Goal: Task Accomplishment & Management: Manage account settings

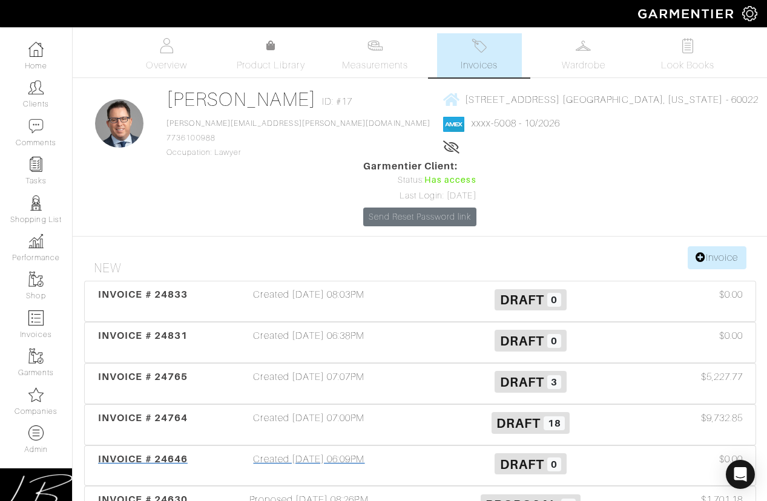
scroll to position [216, 0]
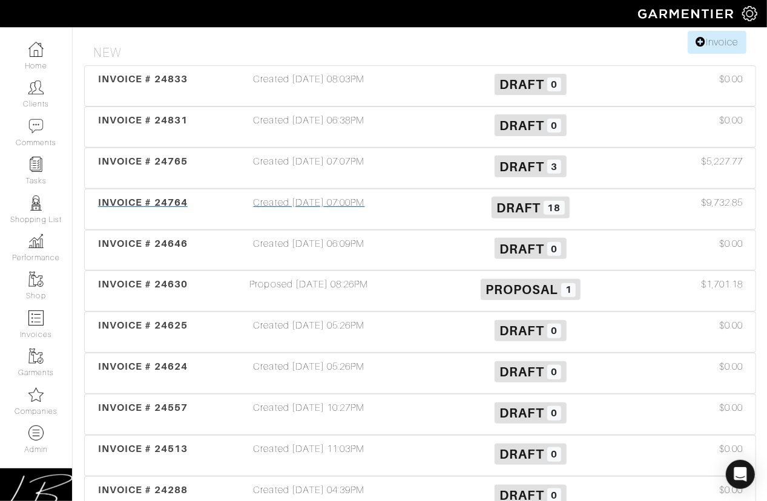
click at [375, 196] on div "Created 10/02/25 07:00PM" at bounding box center [310, 210] width 222 height 28
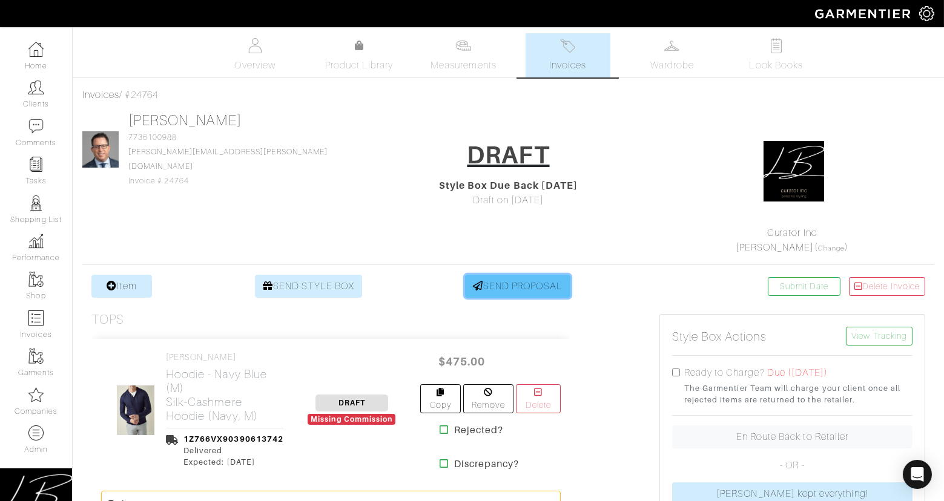
click at [485, 286] on link "SEND PROPOSAL" at bounding box center [517, 286] width 105 height 23
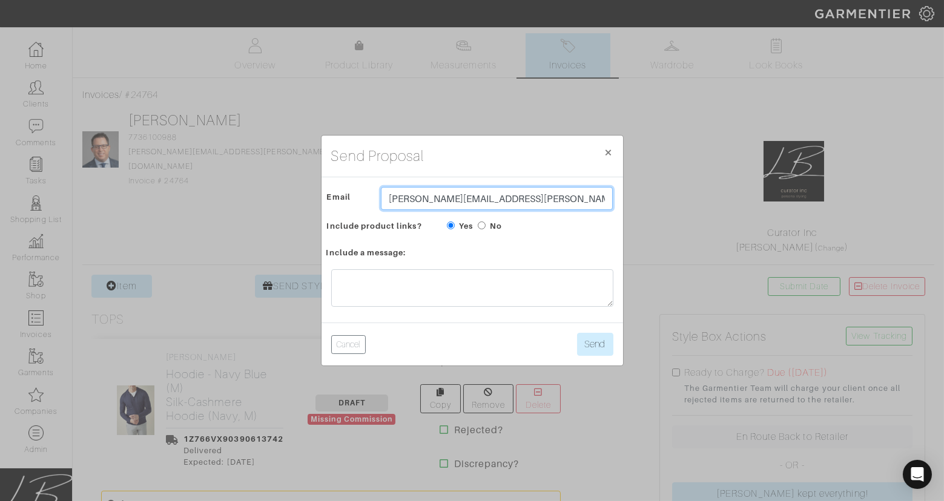
drag, startPoint x: 549, startPoint y: 201, endPoint x: 547, endPoint y: 186, distance: 15.2
click at [547, 186] on div "Email lance.zinman@kattenlaw.com Include product links? Yes No" at bounding box center [473, 209] width 302 height 65
type input "[PERSON_NAME][EMAIL_ADDRESS][DOMAIN_NAME]"
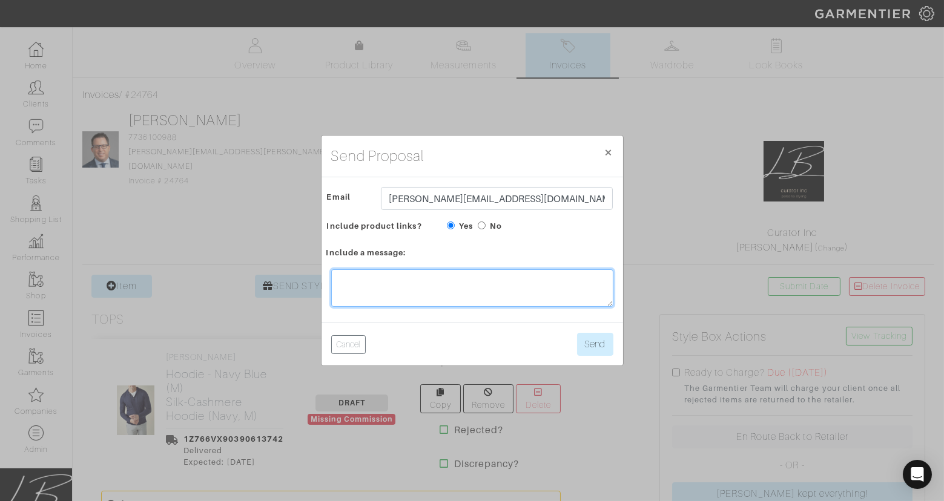
click at [524, 277] on textarea at bounding box center [472, 288] width 282 height 38
type textarea "Hi! Here's what's coming in your box. Let me know which items you're keeping/re…"
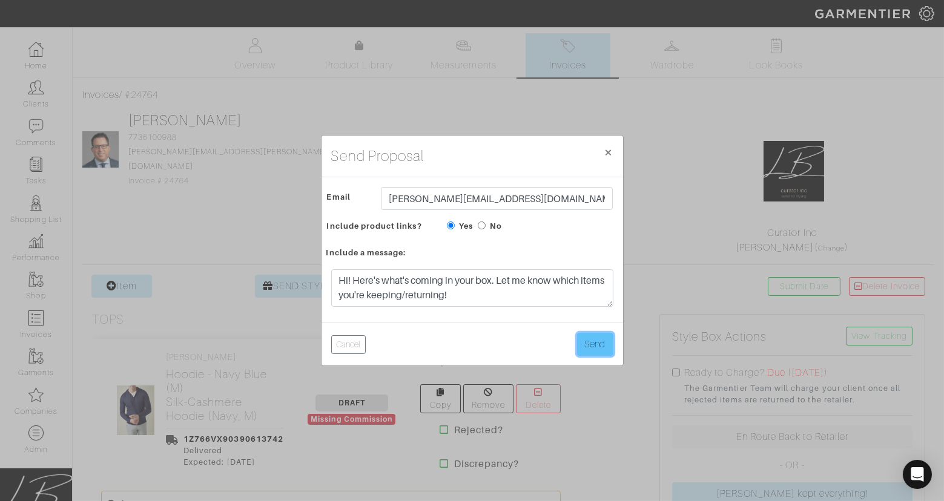
click at [595, 341] on button "Send" at bounding box center [595, 344] width 36 height 23
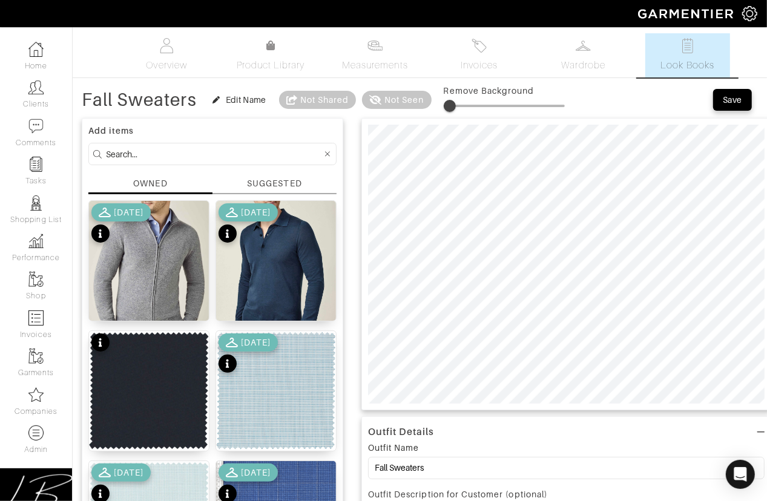
type input "0"
click at [444, 104] on span at bounding box center [450, 106] width 12 height 12
drag, startPoint x: 448, startPoint y: 102, endPoint x: 486, endPoint y: 103, distance: 38.2
click at [486, 103] on span at bounding box center [484, 106] width 12 height 12
click at [484, 102] on span at bounding box center [483, 106] width 12 height 12
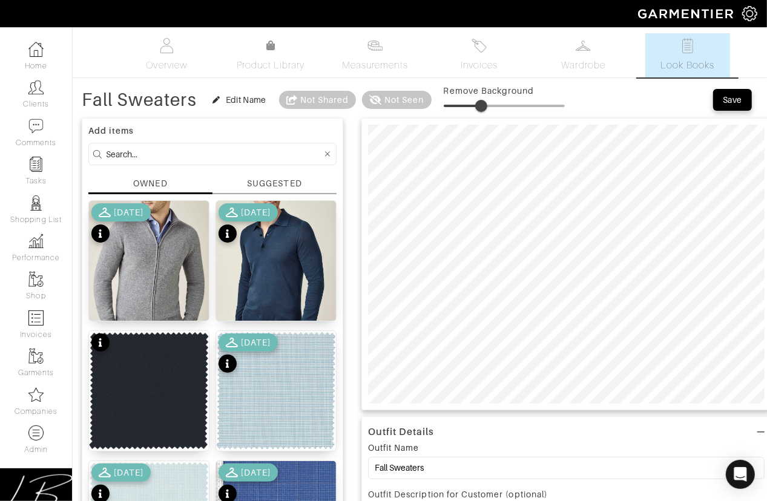
click at [483, 102] on span at bounding box center [481, 106] width 12 height 12
type input "32"
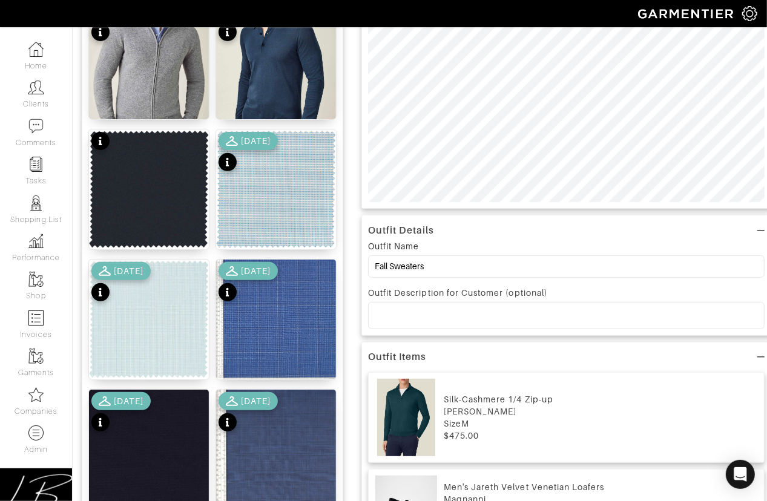
scroll to position [225, 0]
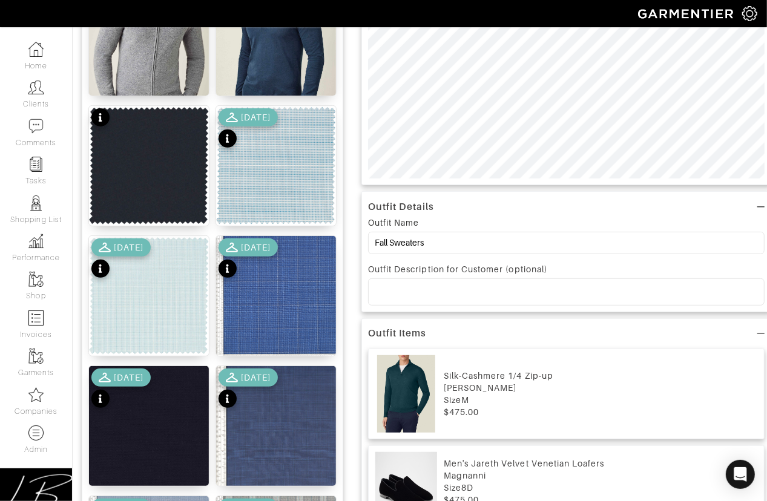
click at [448, 286] on p at bounding box center [566, 291] width 377 height 11
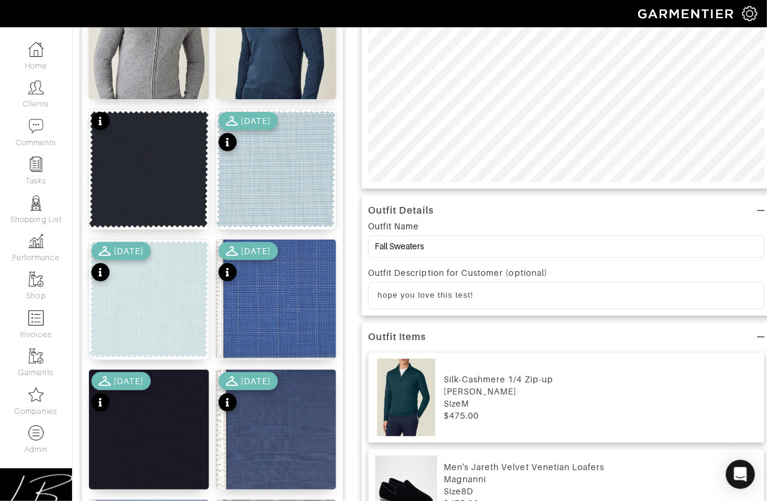
scroll to position [0, 0]
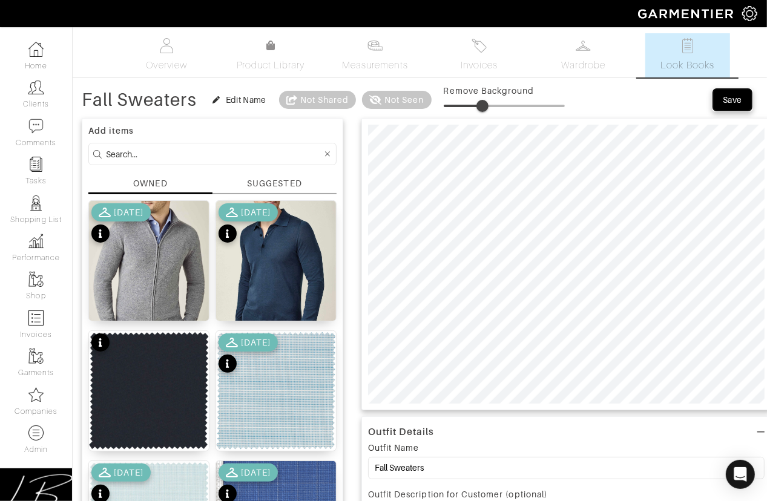
click at [741, 103] on div "Save" at bounding box center [732, 100] width 19 height 12
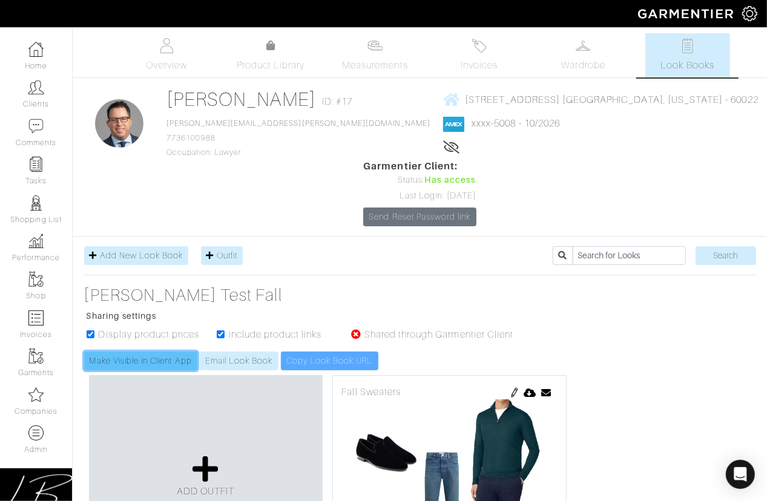
click at [169, 352] on link "Make Visible in Client App" at bounding box center [140, 361] width 113 height 19
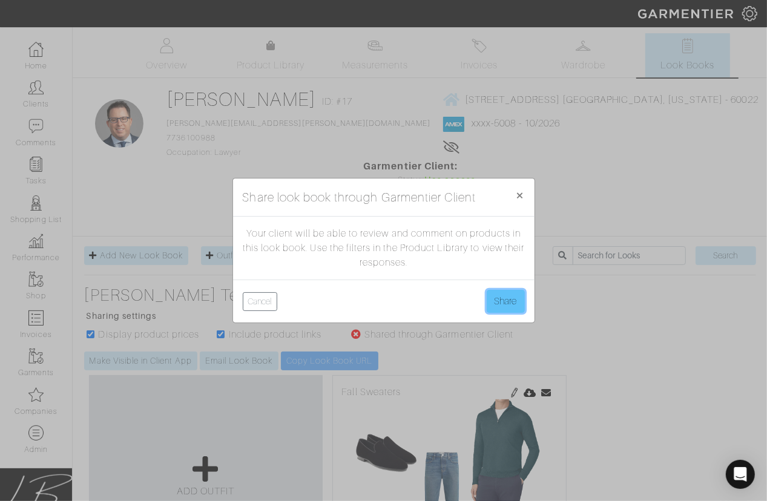
click at [492, 296] on button "Share" at bounding box center [506, 301] width 38 height 23
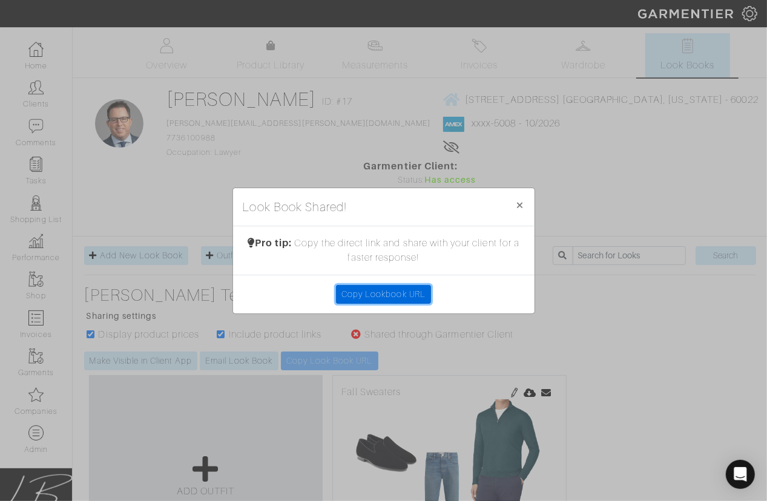
drag, startPoint x: 415, startPoint y: 289, endPoint x: 473, endPoint y: 248, distance: 70.4
click at [416, 289] on link "Copy Lookbook URL" at bounding box center [383, 294] width 95 height 19
click at [523, 203] on span "×" at bounding box center [520, 205] width 9 height 16
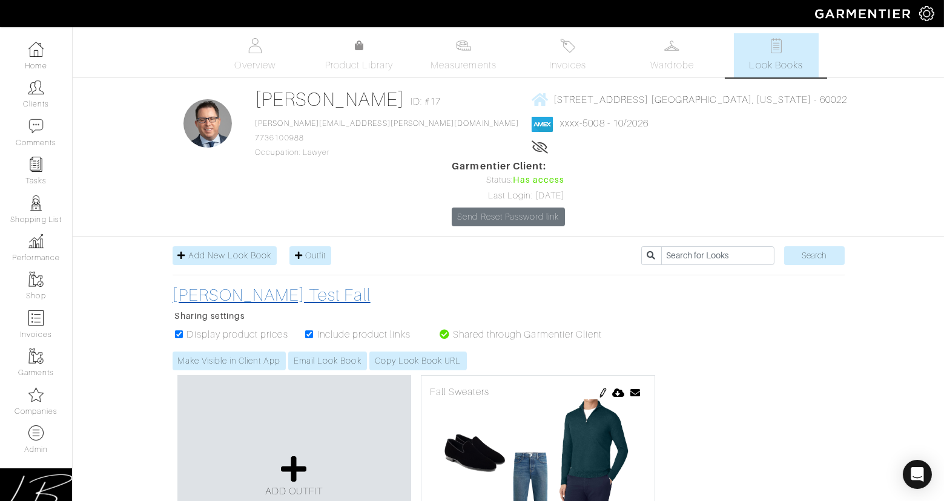
click at [412, 285] on h3 "Lance Test Fall" at bounding box center [394, 295] width 442 height 21
click at [767, 285] on div "Lance Test Fall Sharing settings Display product prices Include product links S…" at bounding box center [509, 328] width 690 height 86
